Goal: Information Seeking & Learning: Learn about a topic

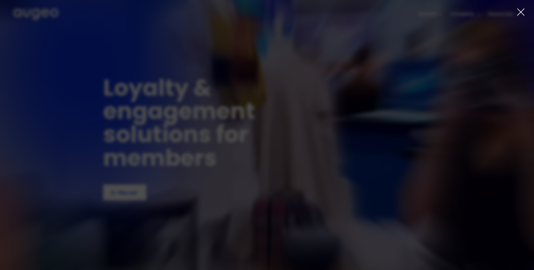
click at [523, 11] on icon at bounding box center [521, 12] width 8 height 8
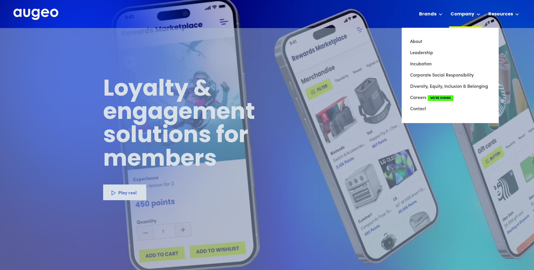
click at [478, 15] on icon at bounding box center [479, 14] width 4 height 2
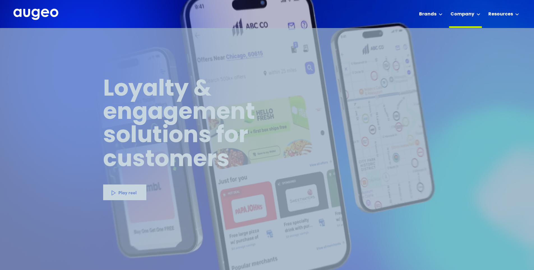
click at [478, 15] on icon at bounding box center [479, 14] width 4 height 2
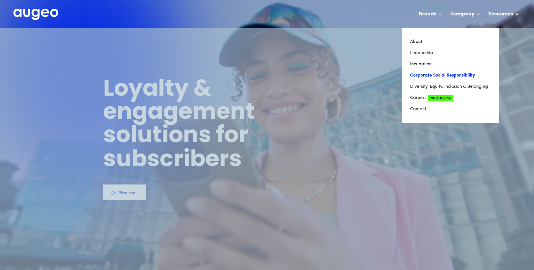
click at [427, 75] on link "Corporate Social Responsibility" at bounding box center [450, 75] width 80 height 11
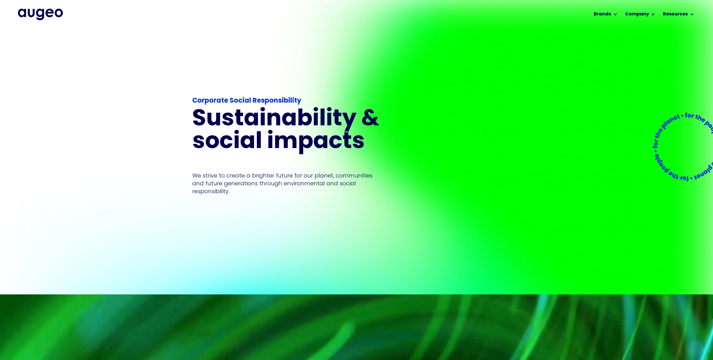
click at [459, 8] on div "Workplace solutions Employee recognition & rewards Channel Loyalty Sales incent…" at bounding box center [356, 14] width 677 height 28
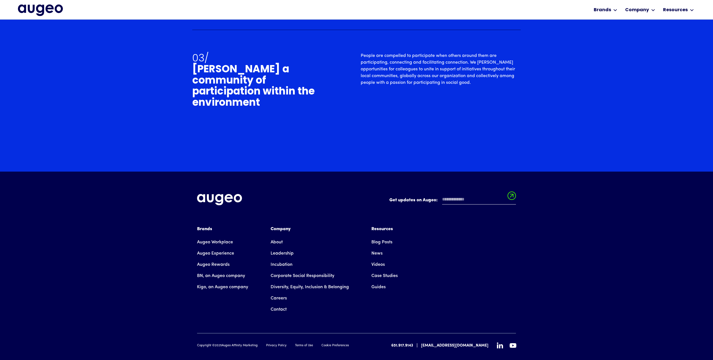
scroll to position [2120, 0]
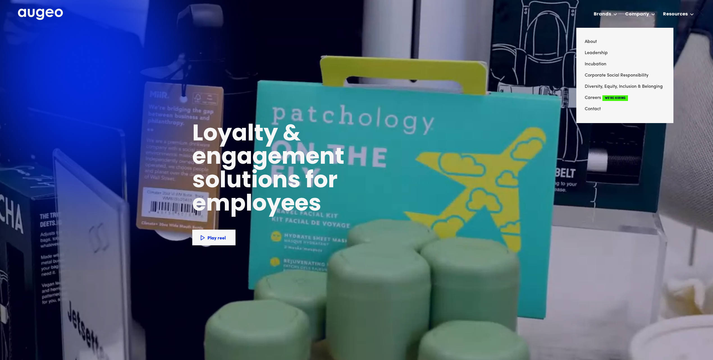
click at [630, 75] on div "AI-powered media buying Introducing Aimy, an AI platform enabling companies of …" at bounding box center [356, 194] width 713 height 270
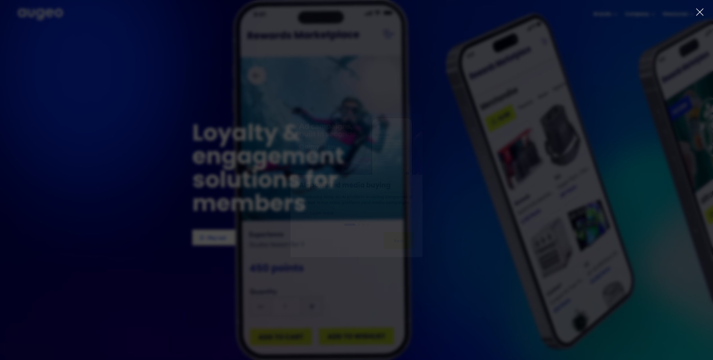
click at [697, 12] on icon at bounding box center [699, 12] width 8 height 8
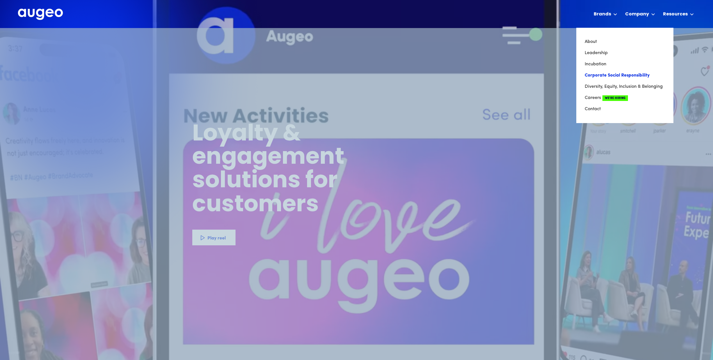
click at [621, 74] on link "Corporate Social Responsibility" at bounding box center [624, 75] width 80 height 11
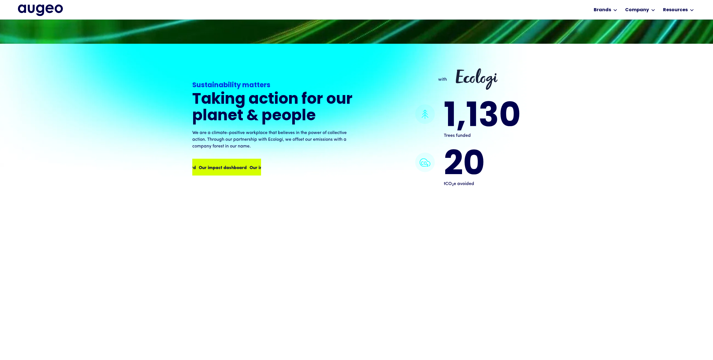
scroll to position [603, 0]
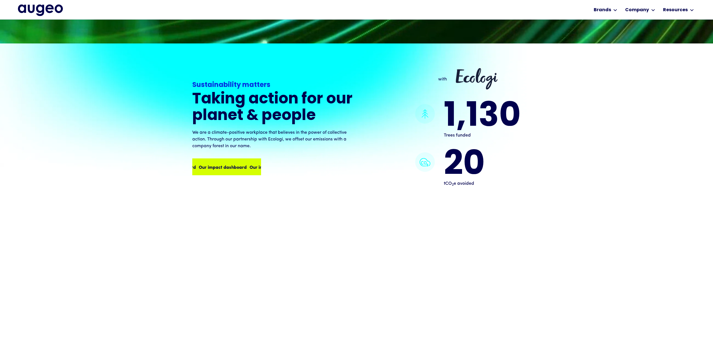
click at [249, 165] on div "Our impact dashboard" at bounding box center [273, 167] width 48 height 7
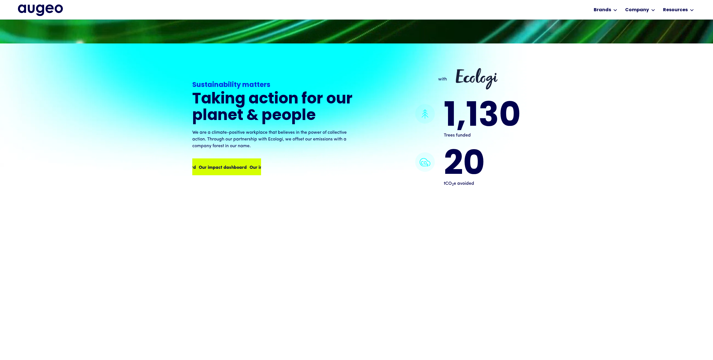
scroll to position [603, 0]
